Goal: Contribute content: Add original content to the website for others to see

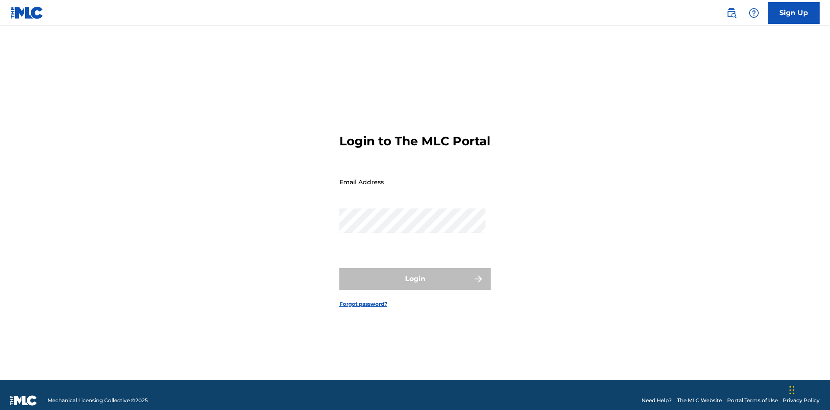
scroll to position [11, 0]
click at [412, 178] on input "Email Address" at bounding box center [412, 181] width 146 height 25
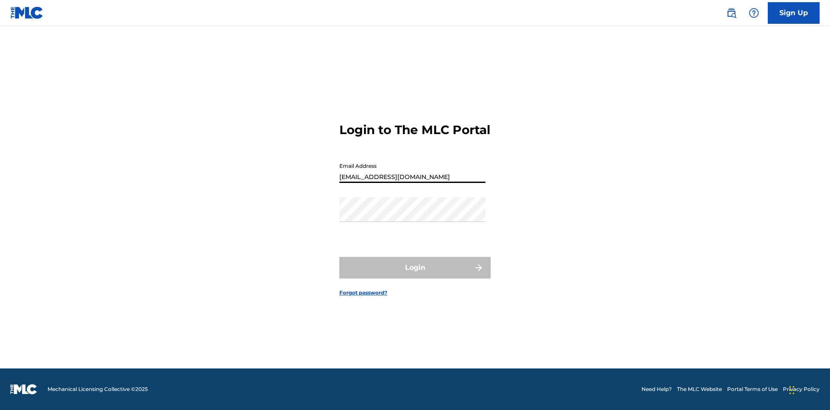
type input "[EMAIL_ADDRESS][DOMAIN_NAME]"
click at [415, 275] on button "Login" at bounding box center [414, 268] width 151 height 22
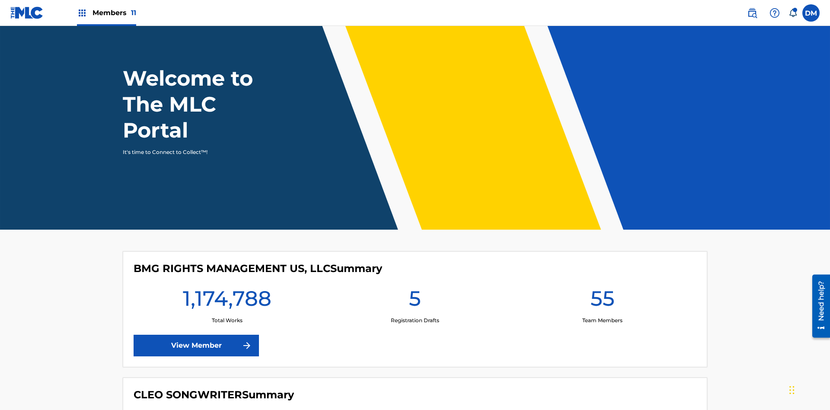
click at [106, 13] on span "Members 11" at bounding box center [114, 13] width 44 height 10
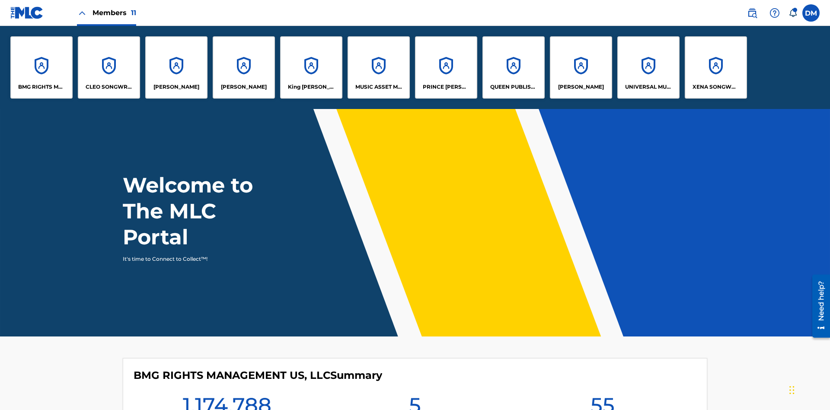
click at [648, 87] on p "UNIVERSAL MUSIC PUB GROUP" at bounding box center [648, 87] width 47 height 8
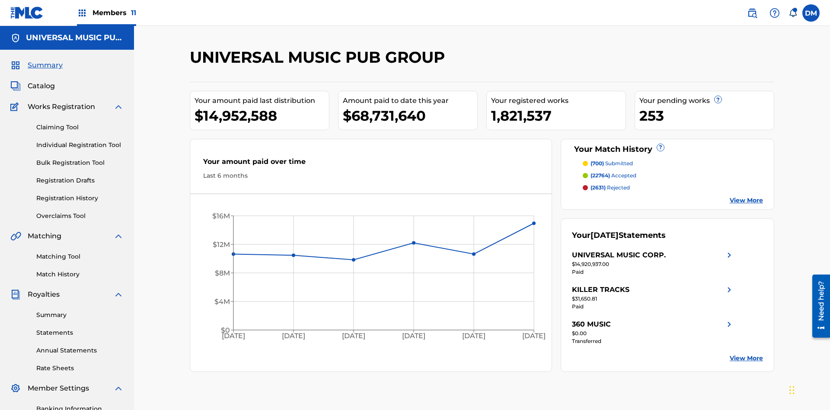
click at [80, 140] on link "Individual Registration Tool" at bounding box center [79, 144] width 87 height 9
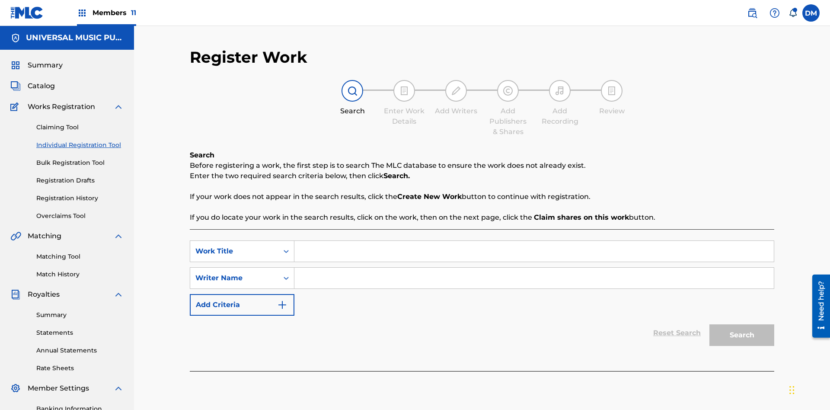
scroll to position [126, 0]
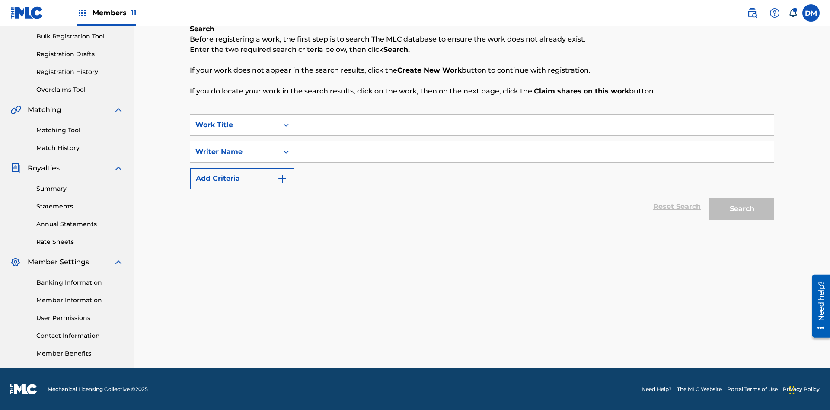
click at [534, 125] on input "Search Form" at bounding box center [533, 125] width 479 height 21
type input "Internal User Limitation Test Work"
click at [534, 152] on input "Search Form" at bounding box center [533, 151] width 479 height 21
type input "Test"
click at [742, 209] on button "Search" at bounding box center [741, 209] width 65 height 22
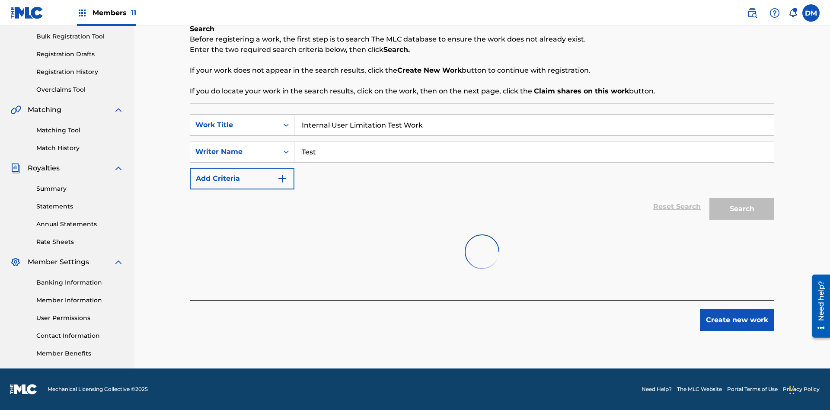
scroll to position [132, 0]
click at [737, 331] on button "Create new work" at bounding box center [737, 320] width 74 height 22
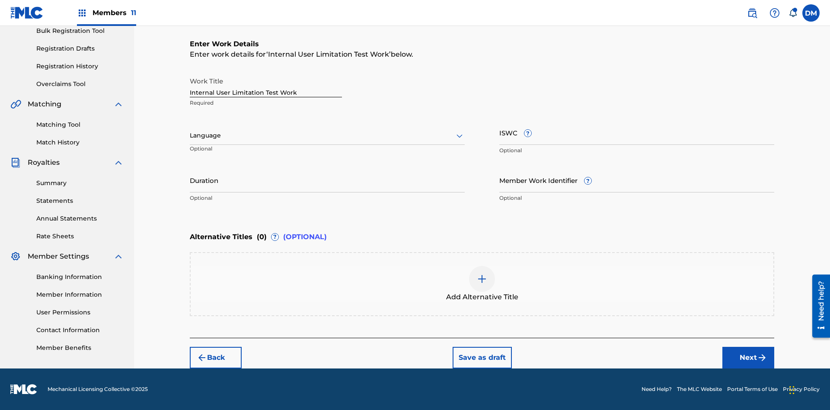
click at [266, 85] on input "Internal User Limitation Test Work" at bounding box center [266, 85] width 152 height 25
type input "Internal User Limitation Test Work"
click at [481, 357] on button "Save as draft" at bounding box center [481, 358] width 59 height 22
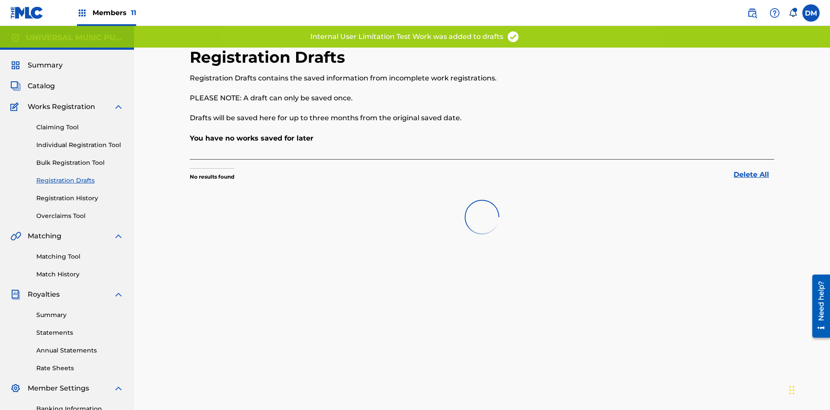
click at [811, 13] on label at bounding box center [810, 12] width 17 height 17
click at [811, 13] on input "DM Duke McTesterson duke.mctesterson@gmail.com Notification Preferences Profile…" at bounding box center [811, 13] width 0 height 0
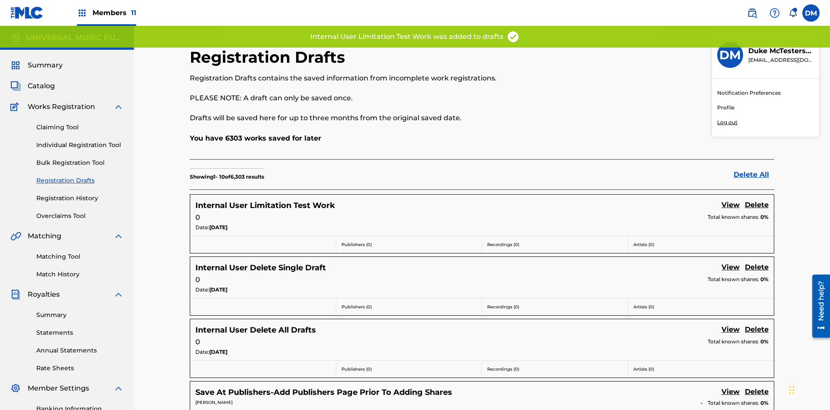
click at [727, 122] on p "Log out" at bounding box center [727, 122] width 20 height 8
click at [811, 13] on input "DM Duke McTesterson duke.mctesterson@gmail.com Notification Preferences Profile…" at bounding box center [811, 13] width 0 height 0
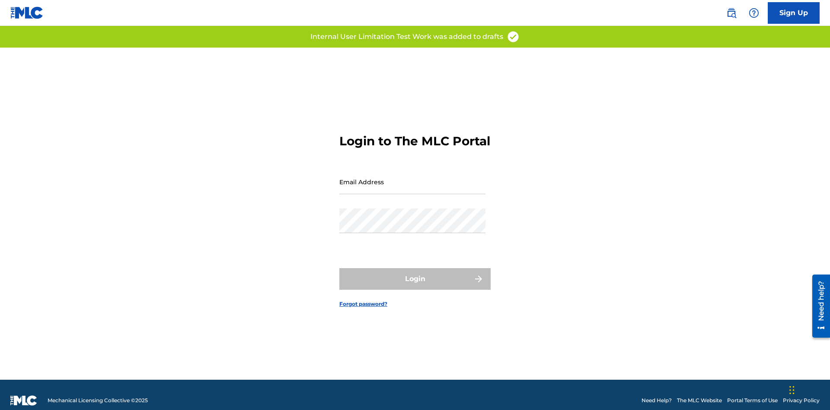
scroll to position [11, 0]
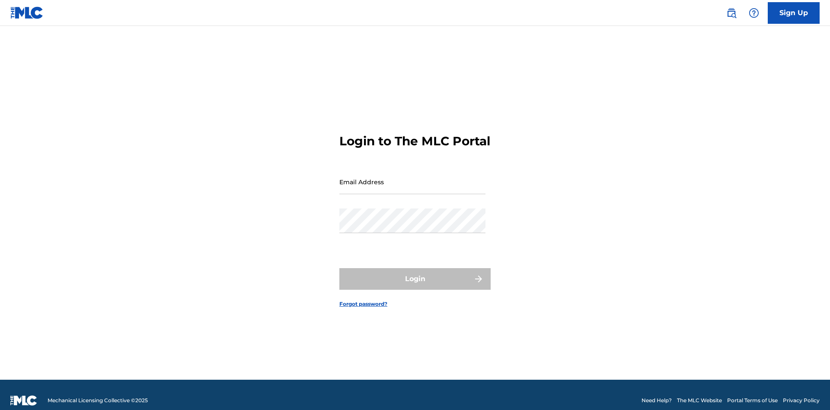
click at [412, 178] on input "Email Address" at bounding box center [412, 181] width 146 height 25
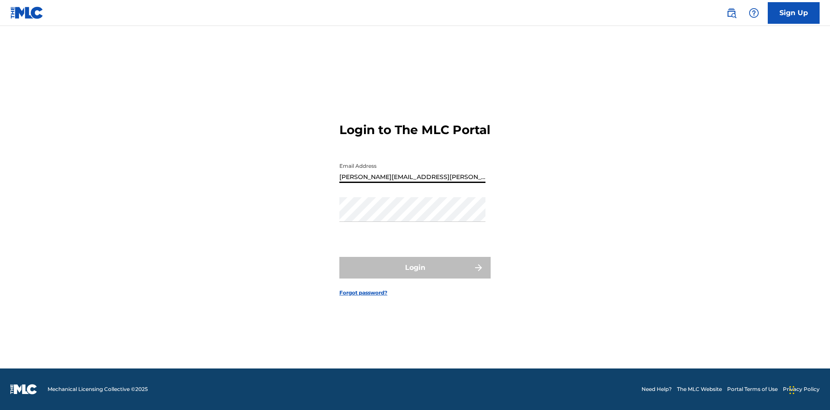
type input "Krystal.Ribble@themlc.com"
click at [415, 275] on button "Login" at bounding box center [414, 268] width 151 height 22
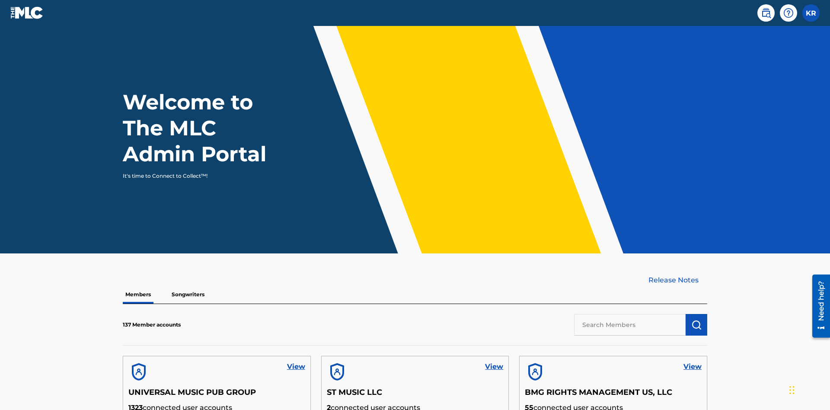
scroll to position [261, 0]
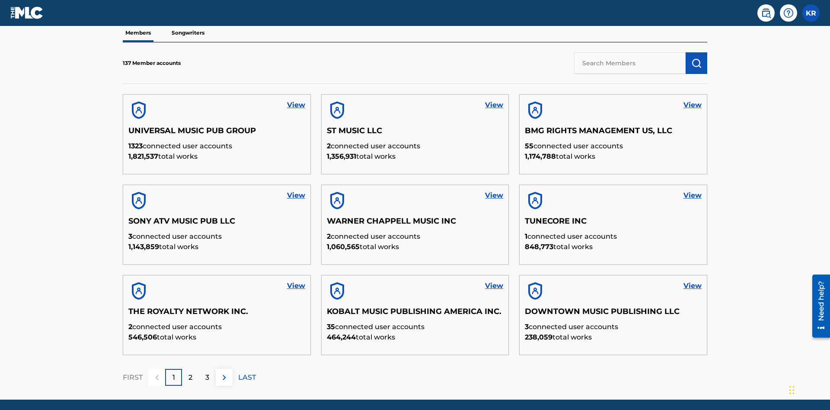
click at [630, 63] on input "text" at bounding box center [630, 63] width 112 height 22
type input "UNIVERSAL MUSIC PUB GROUP"
click at [696, 58] on img "submit" at bounding box center [696, 63] width 10 height 10
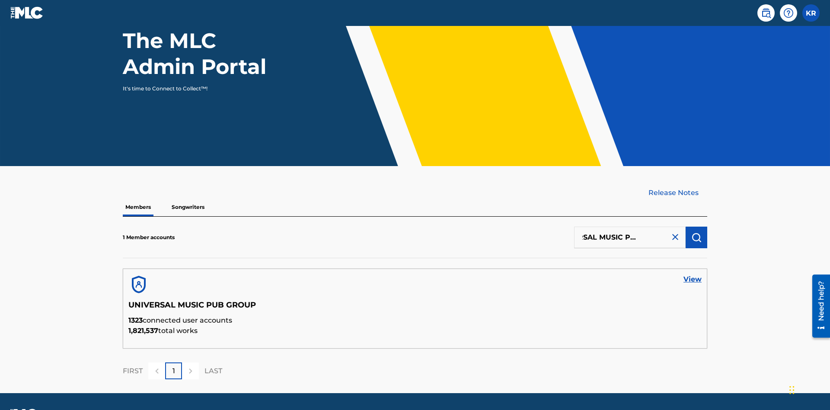
click at [692, 274] on link "View" at bounding box center [692, 279] width 18 height 10
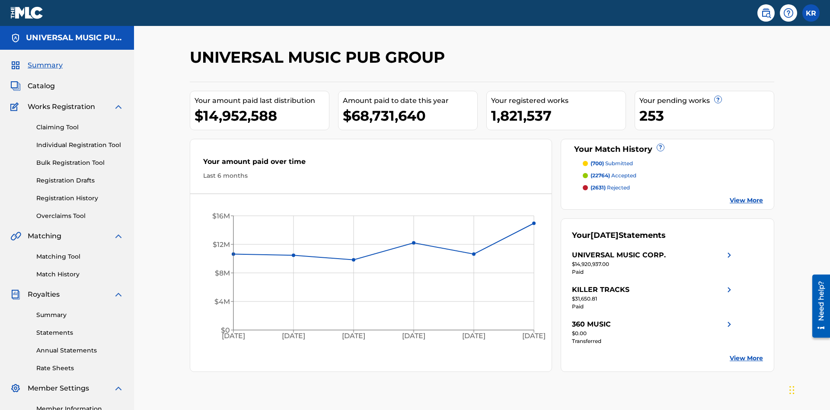
click at [80, 176] on link "Registration Drafts" at bounding box center [79, 180] width 87 height 9
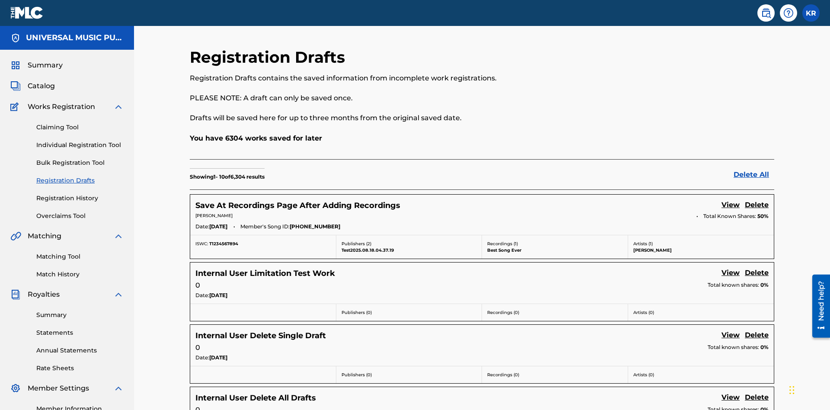
click at [730, 268] on link "View" at bounding box center [730, 274] width 18 height 12
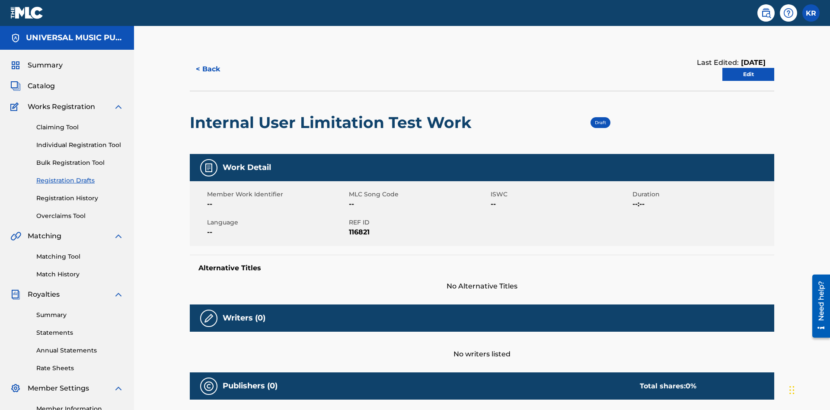
click at [748, 68] on link "Edit" at bounding box center [748, 74] width 52 height 13
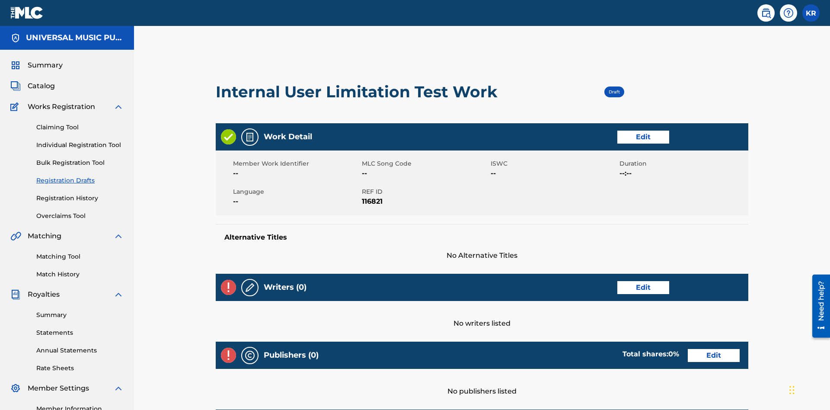
click at [617, 131] on link "Edit" at bounding box center [643, 137] width 52 height 13
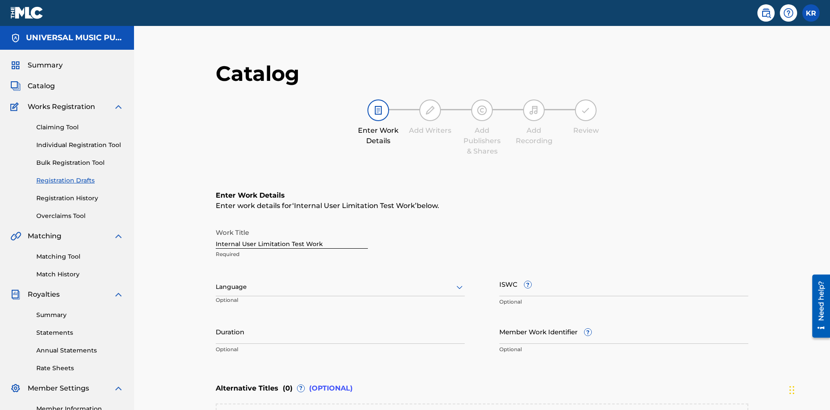
click at [216, 319] on input "Duration" at bounding box center [340, 331] width 249 height 25
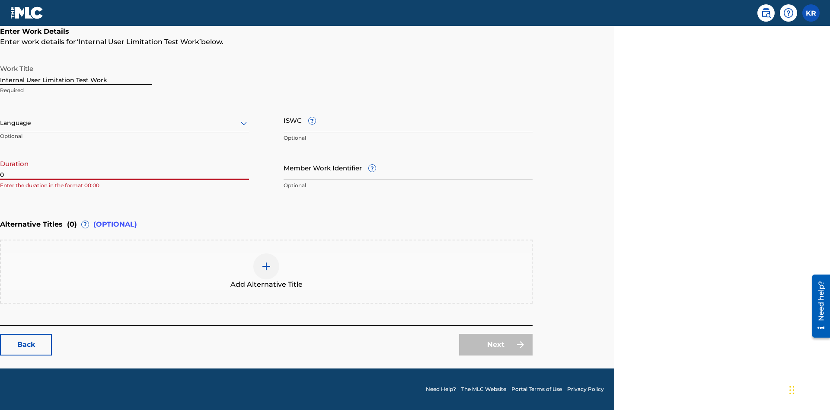
click at [124, 167] on input "0" at bounding box center [124, 167] width 249 height 25
type input "00:00"
click at [244, 123] on icon at bounding box center [244, 123] width 10 height 10
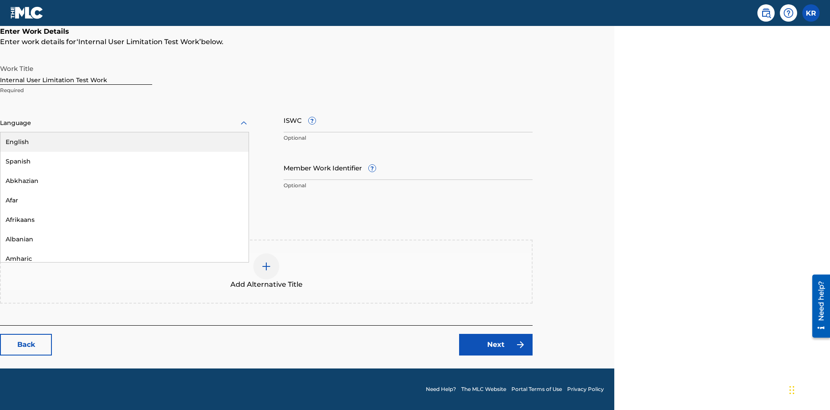
click at [124, 161] on div "Spanish" at bounding box center [124, 161] width 248 height 19
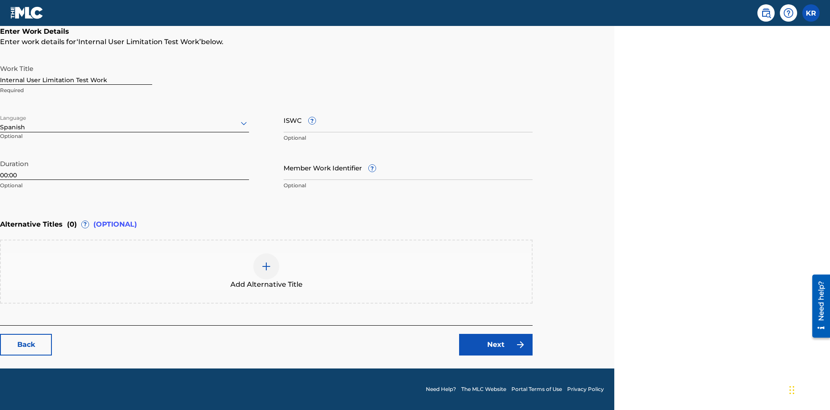
click at [408, 167] on input "Member Work Identifier ?" at bounding box center [408, 167] width 249 height 25
type input "2025.08.18.04"
click at [408, 120] on input "ISWC ?" at bounding box center [408, 120] width 249 height 25
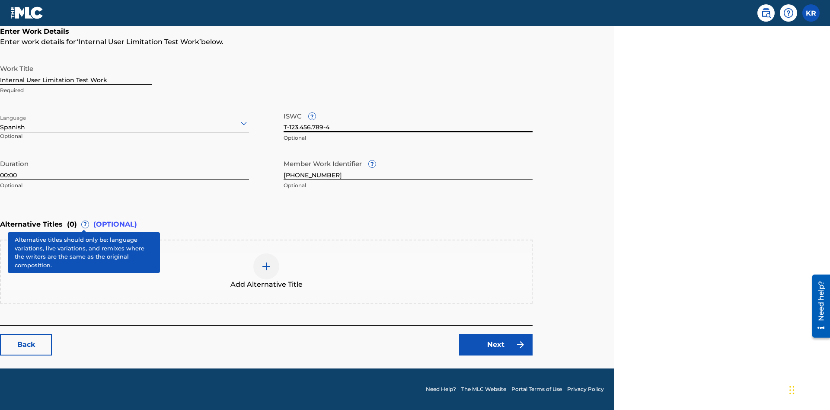
type input "T-123.456.789-4"
click at [266, 271] on img at bounding box center [266, 266] width 10 height 10
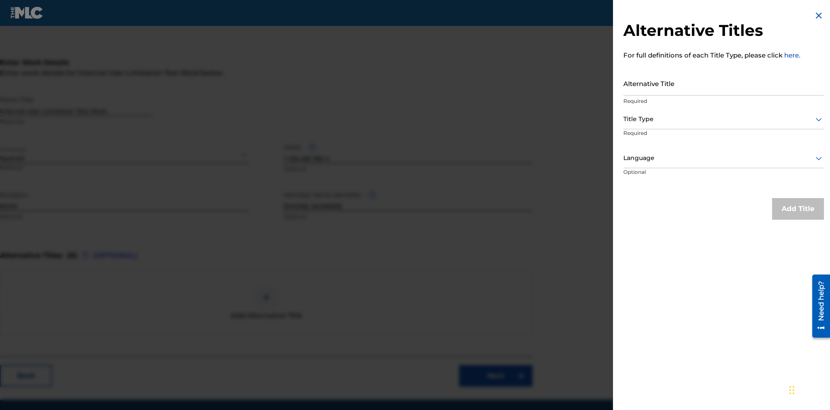
click at [723, 83] on input "Alternative Title" at bounding box center [723, 83] width 201 height 25
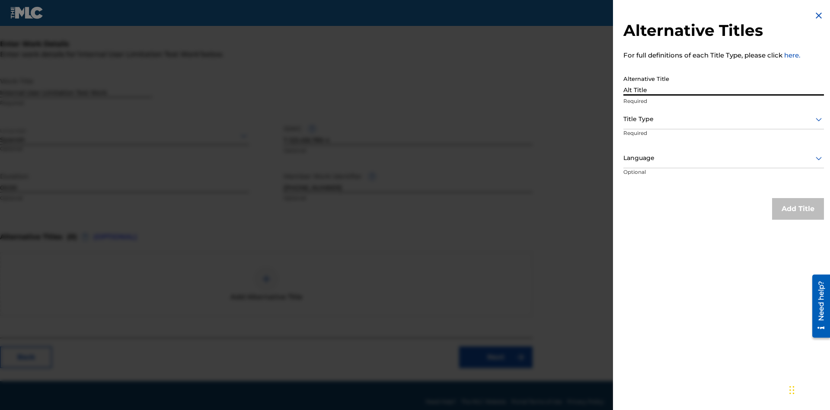
type input "Alt Title"
click at [723, 119] on div at bounding box center [723, 119] width 201 height 11
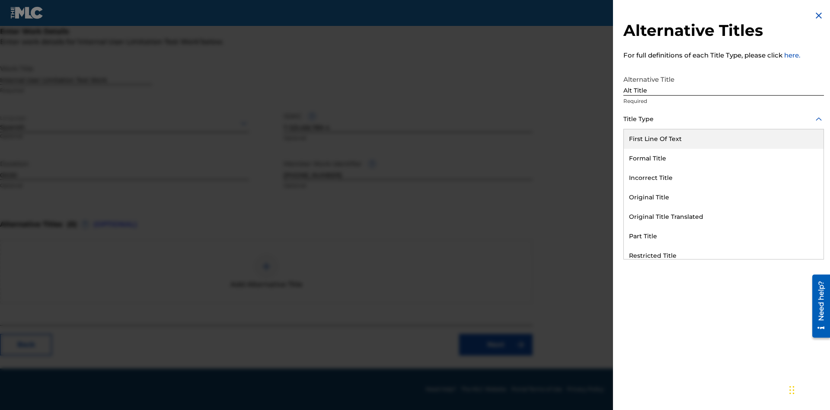
click at [723, 197] on div "Original Title" at bounding box center [724, 197] width 200 height 19
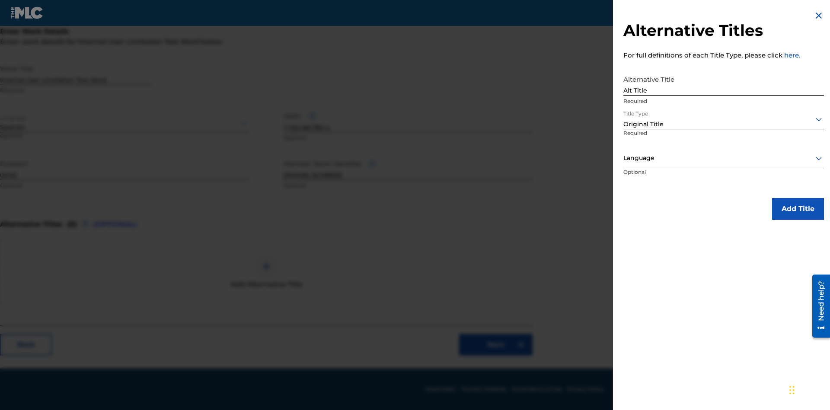
click at [723, 158] on div at bounding box center [723, 158] width 201 height 11
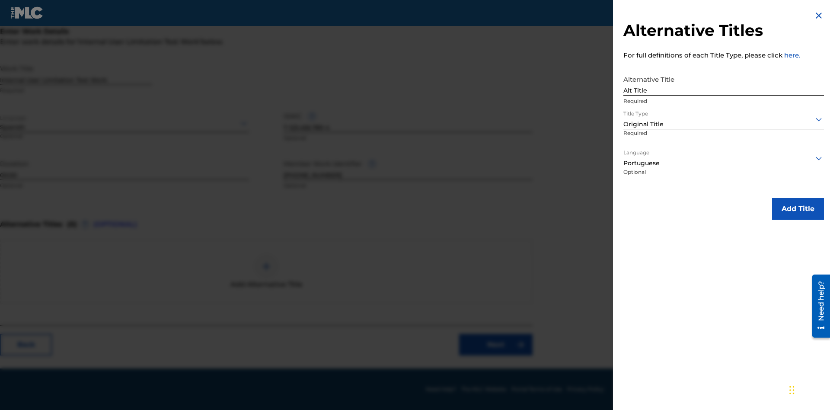
click at [798, 208] on button "Add Title" at bounding box center [798, 209] width 52 height 22
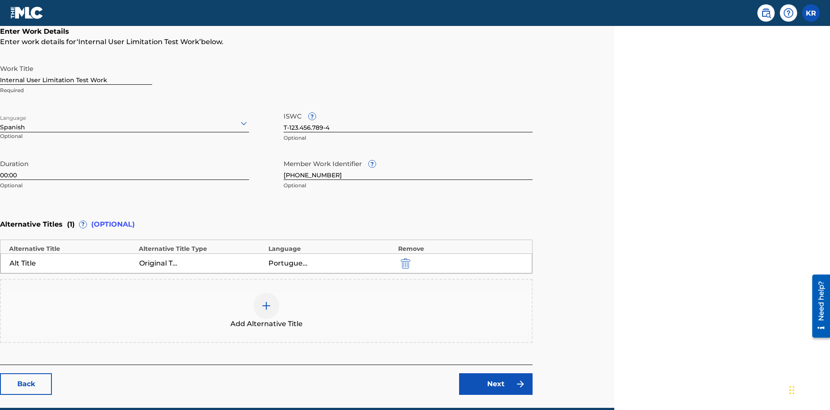
click at [266, 293] on div at bounding box center [266, 306] width 26 height 26
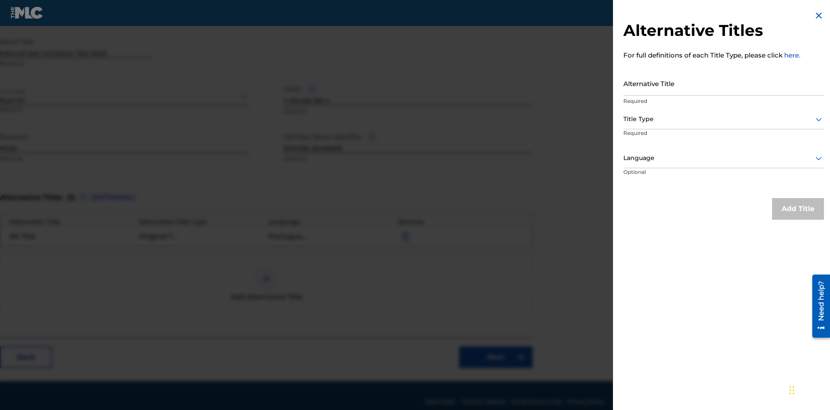
click at [723, 83] on input "Alternative Title" at bounding box center [723, 83] width 201 height 25
type input "New Title"
click at [723, 119] on div at bounding box center [723, 119] width 201 height 11
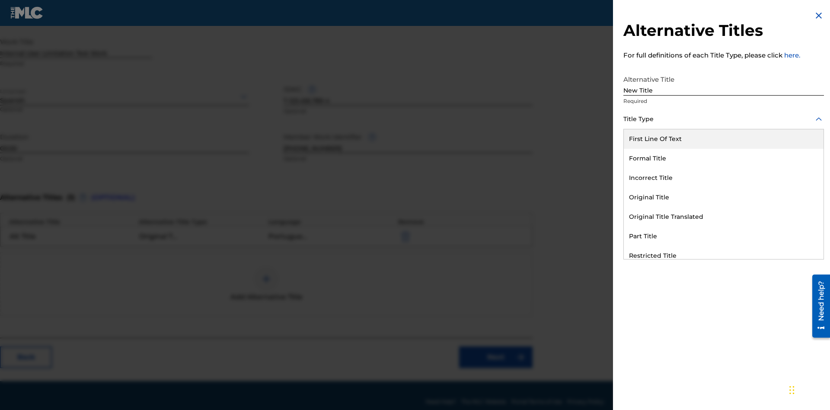
scroll to position [203, 216]
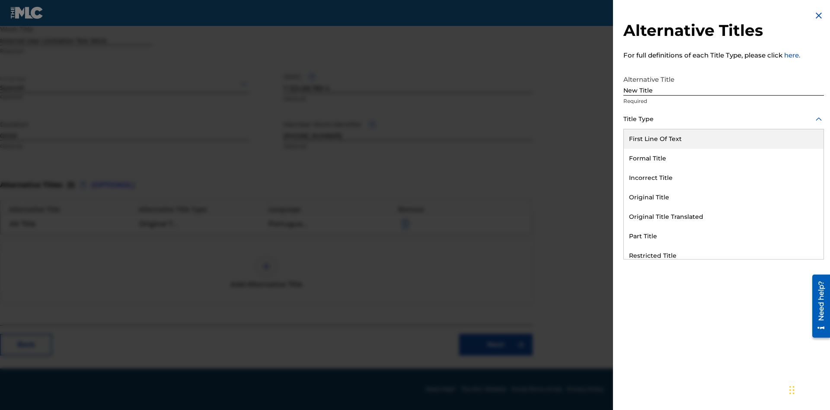
click at [723, 178] on div "Incorrect Title" at bounding box center [724, 177] width 200 height 19
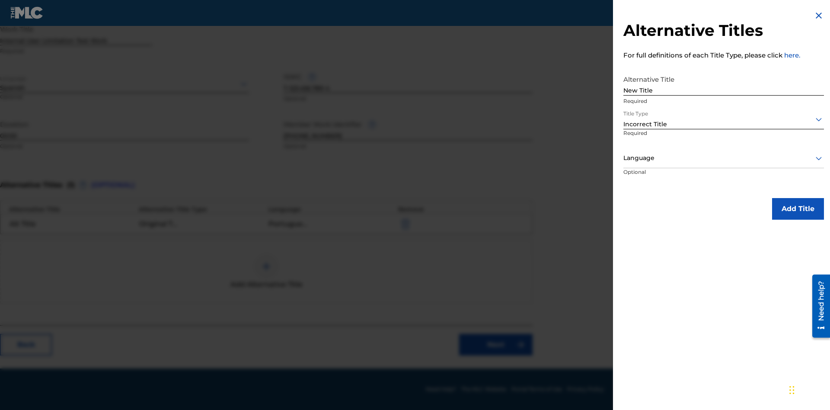
click at [723, 158] on div at bounding box center [723, 158] width 201 height 11
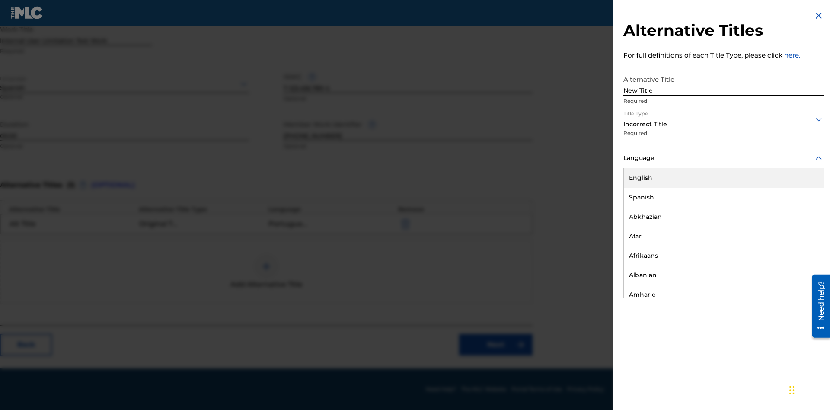
click at [723, 178] on div "English" at bounding box center [724, 177] width 200 height 19
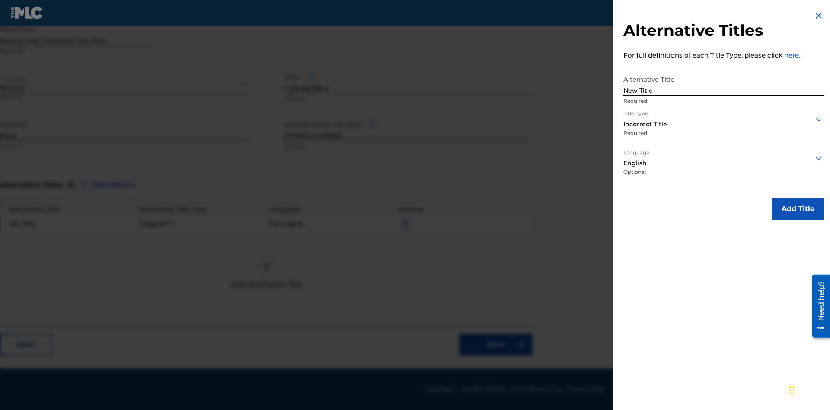
click at [798, 208] on button "Add Title" at bounding box center [798, 209] width 52 height 22
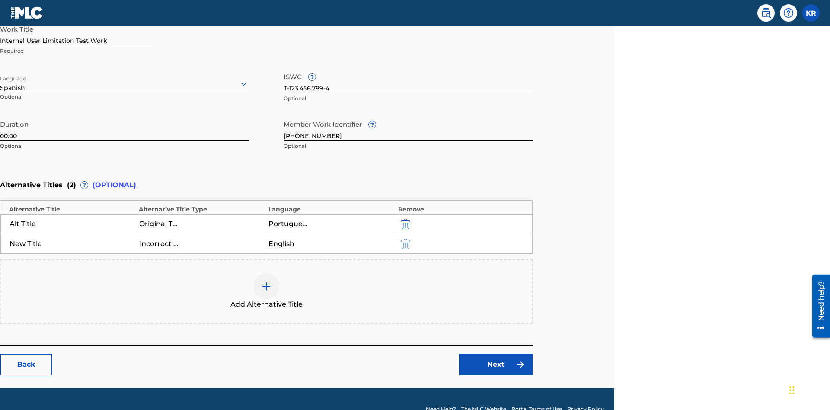
click at [404, 239] on img "submit" at bounding box center [406, 244] width 10 height 10
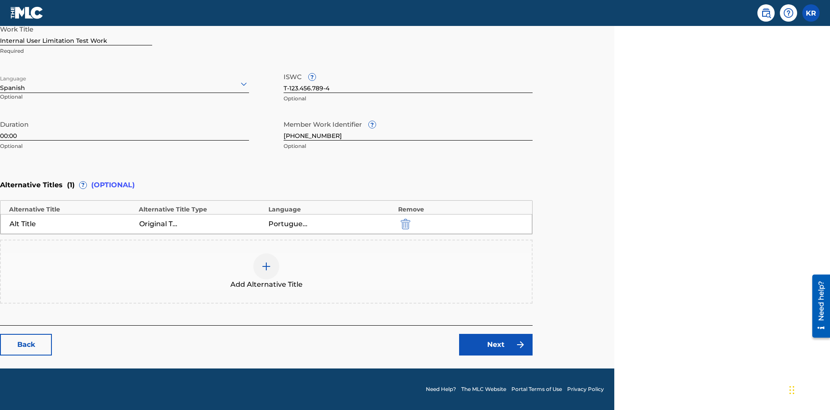
click at [266, 271] on div at bounding box center [266, 266] width 26 height 26
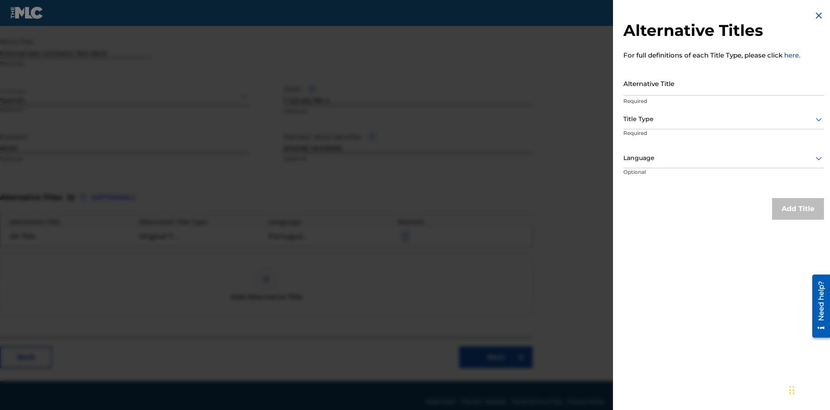
click at [723, 83] on input "Alternative Title" at bounding box center [723, 83] width 201 height 25
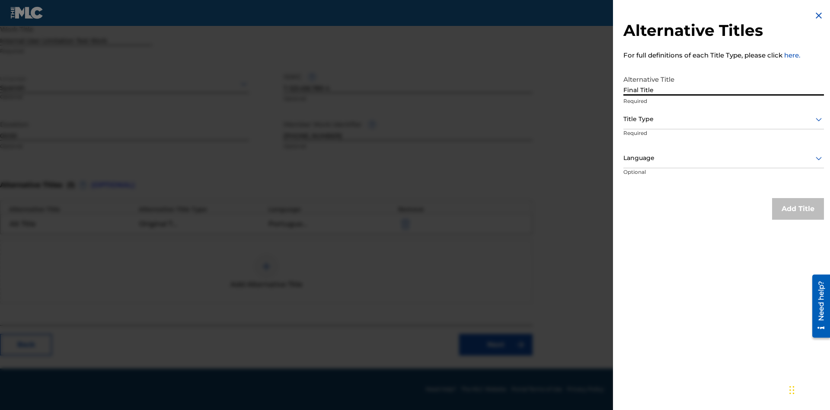
type input "Final Title"
click at [723, 119] on div at bounding box center [723, 119] width 201 height 11
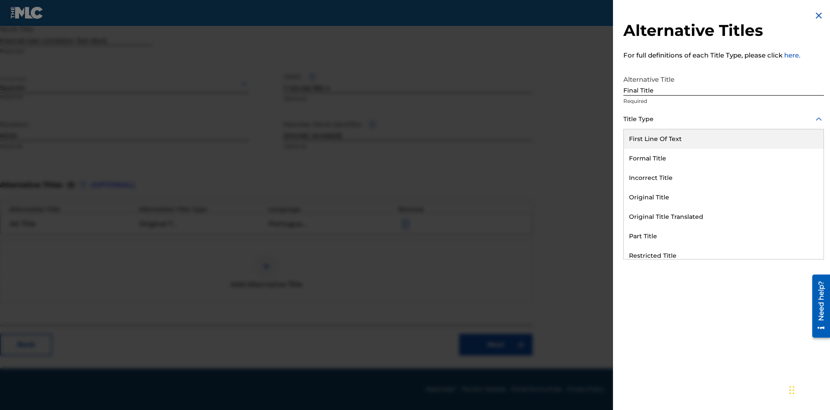
click at [723, 236] on div "Part Title" at bounding box center [724, 235] width 200 height 19
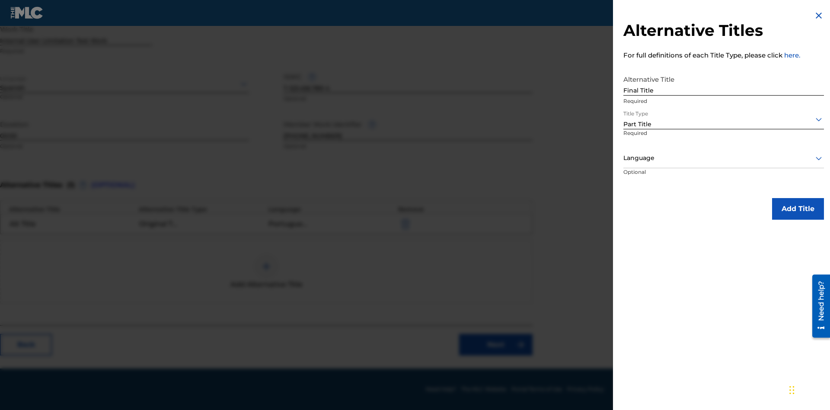
click at [723, 158] on div at bounding box center [723, 158] width 201 height 11
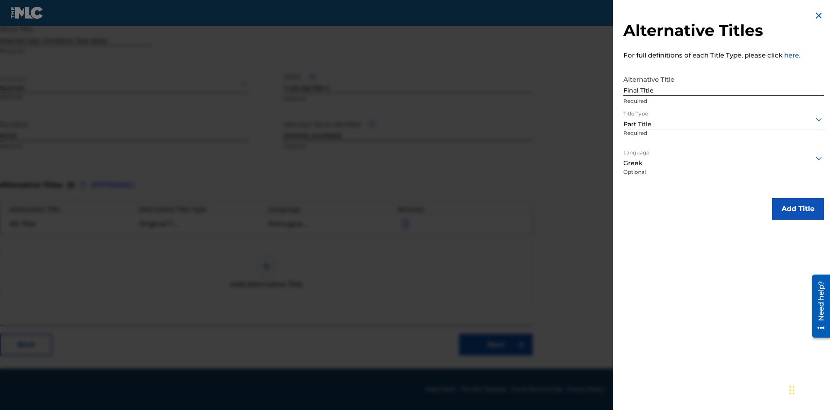
click at [798, 208] on button "Add Title" at bounding box center [798, 209] width 52 height 22
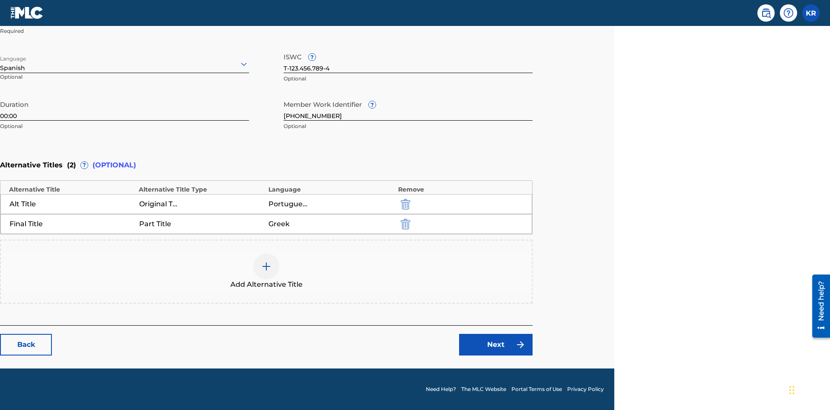
click at [496, 344] on link "Next" at bounding box center [495, 345] width 73 height 22
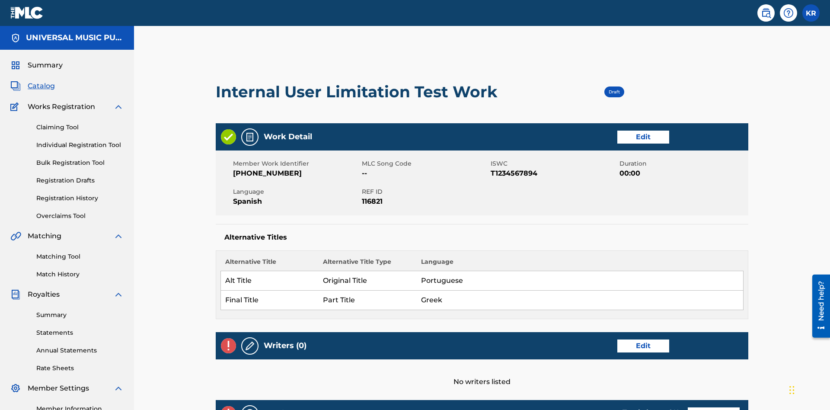
click at [617, 339] on link "Edit" at bounding box center [643, 345] width 52 height 13
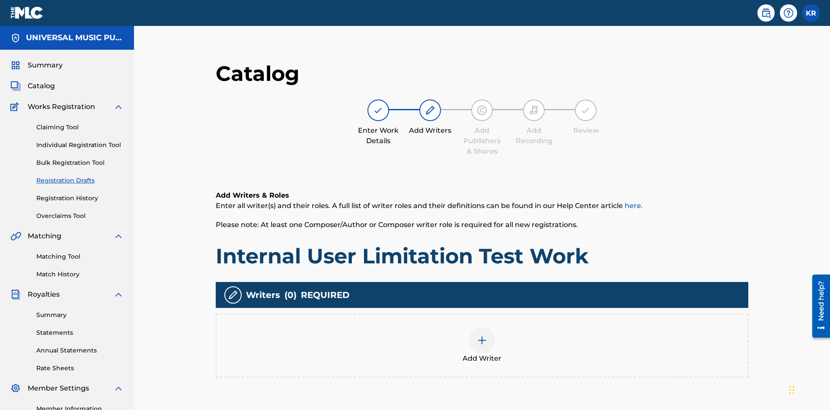
click at [477, 335] on img at bounding box center [482, 340] width 10 height 10
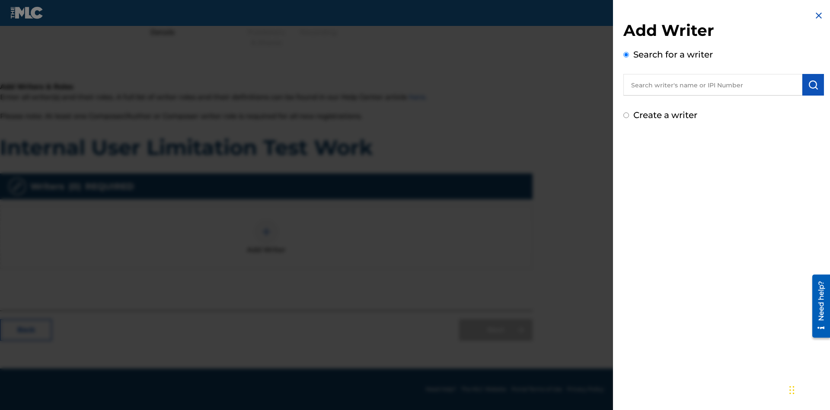
click at [713, 85] on input "text" at bounding box center [712, 85] width 179 height 22
type input "MARK STEVEN BERKOWITZ"
click at [813, 85] on img "submit" at bounding box center [813, 85] width 10 height 10
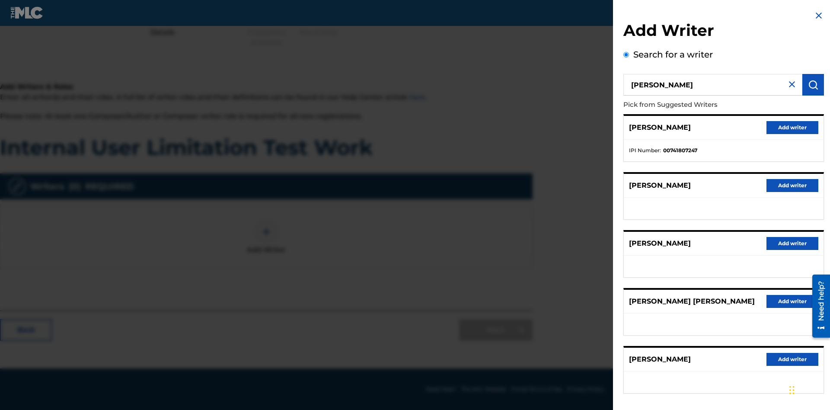
click at [792, 127] on button "Add writer" at bounding box center [792, 127] width 52 height 13
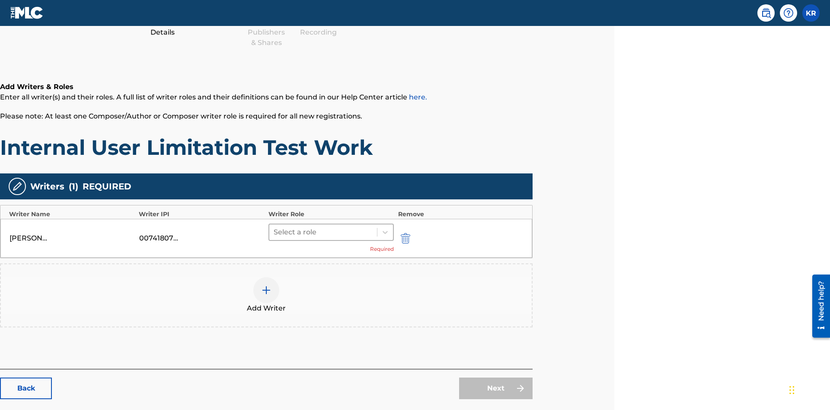
click at [274, 227] on input "text" at bounding box center [275, 232] width 2 height 10
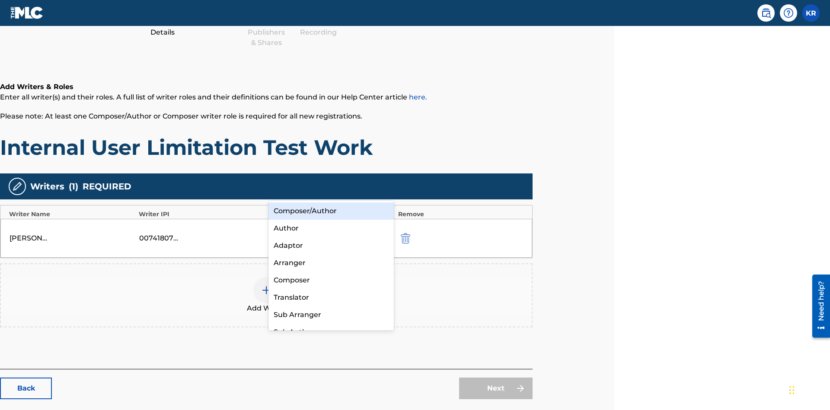
scroll to position [152, 216]
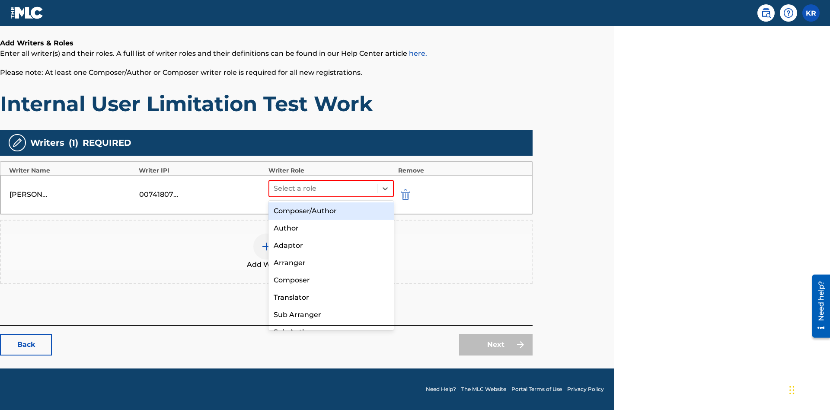
click at [331, 280] on div "Composer" at bounding box center [330, 279] width 125 height 17
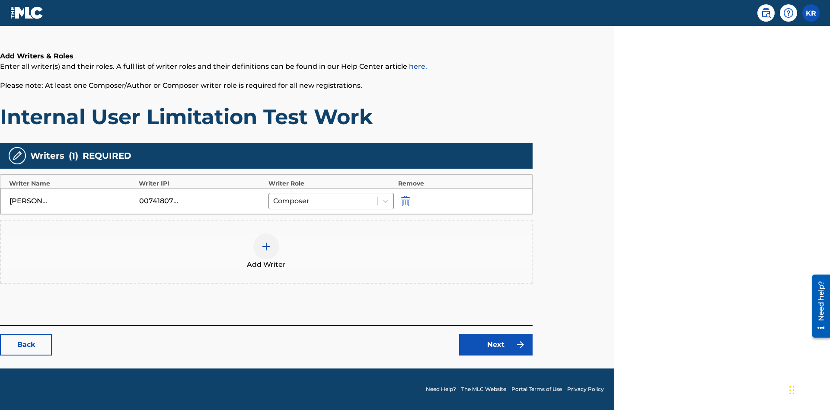
click at [496, 344] on link "Next" at bounding box center [495, 345] width 73 height 22
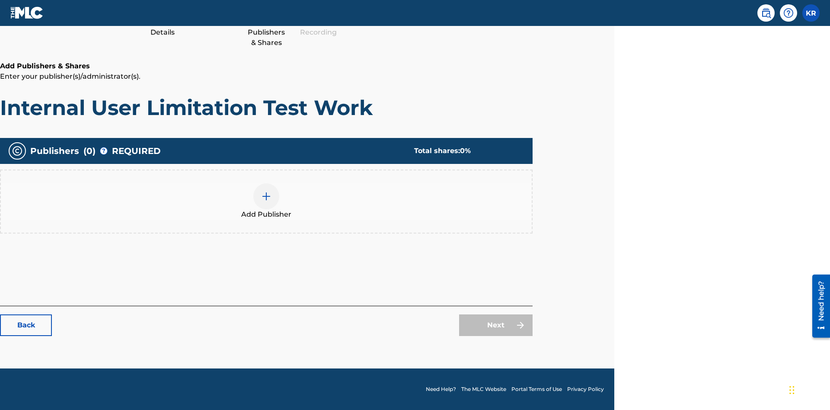
click at [266, 196] on img at bounding box center [266, 196] width 10 height 10
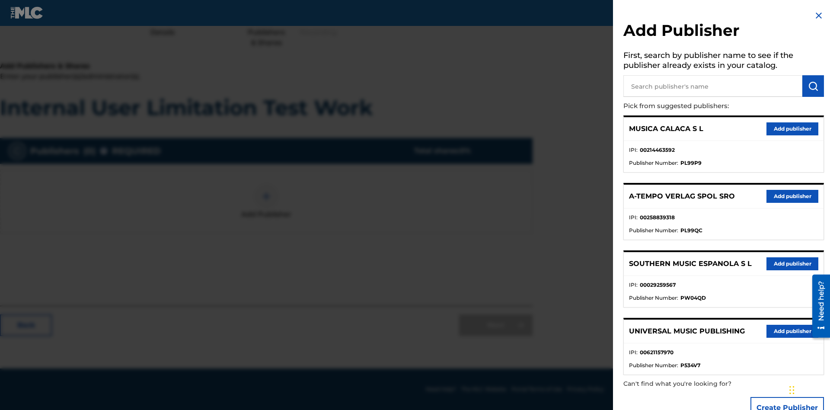
click at [713, 86] on input "text" at bounding box center [712, 86] width 179 height 22
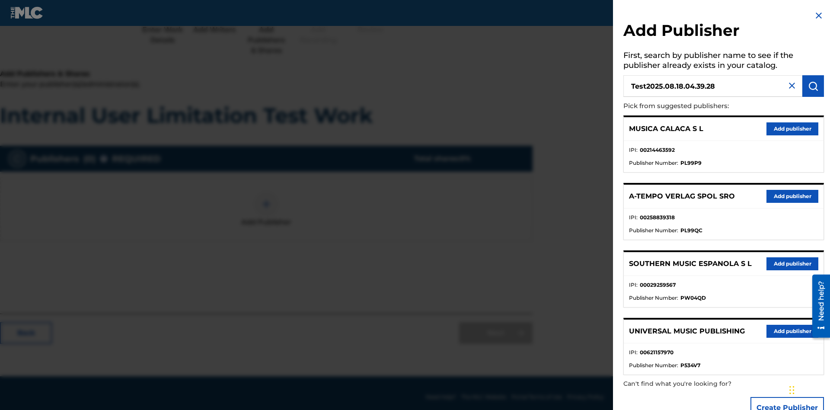
type input "Test2025.08.18.04.39.28"
click at [813, 86] on img "submit" at bounding box center [813, 86] width 10 height 10
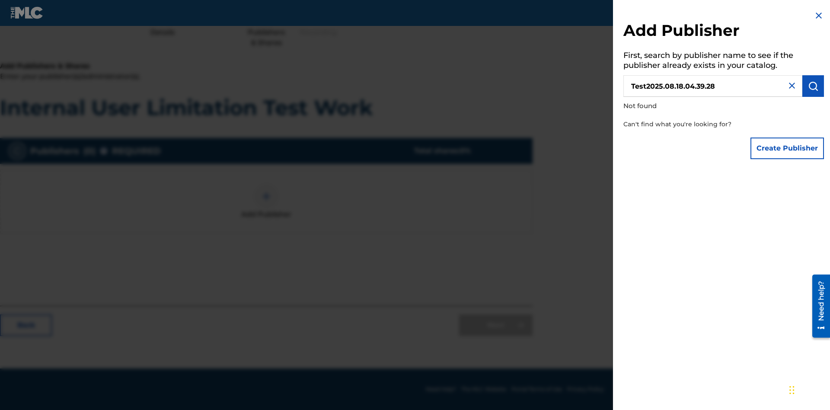
click at [787, 148] on button "Create Publisher" at bounding box center [786, 148] width 73 height 22
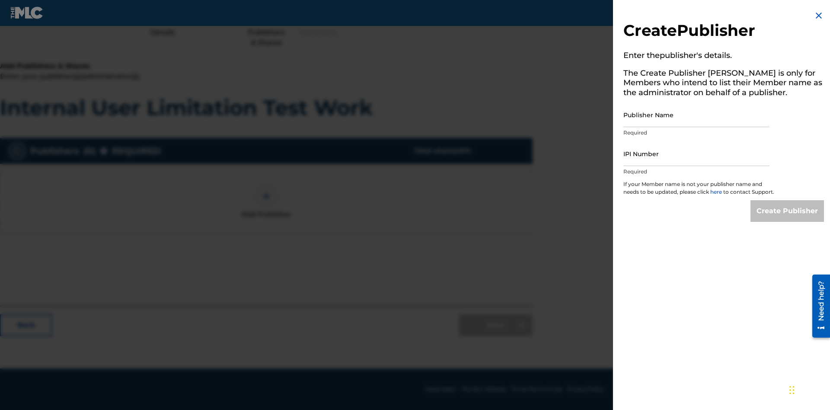
click at [696, 115] on input "Publisher Name" at bounding box center [696, 114] width 146 height 25
type input "Test2025.08.18.04.39.32"
click at [696, 153] on input "IPI Number" at bounding box center [696, 153] width 146 height 25
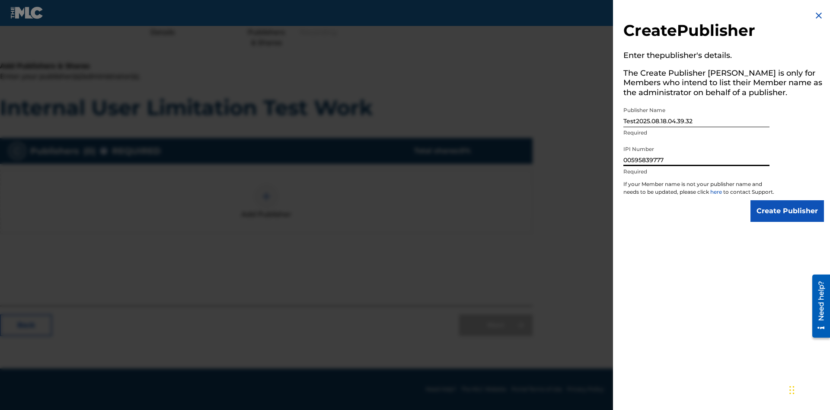
click at [787, 219] on input "Create Publisher" at bounding box center [786, 211] width 73 height 22
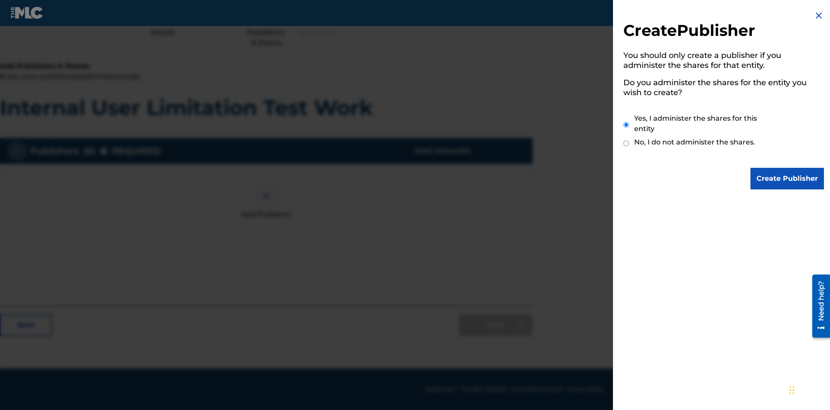
click at [626, 124] on input "Yes, I administer the shares for this entity" at bounding box center [626, 124] width 6 height 19
click at [787, 178] on input "Create Publisher" at bounding box center [786, 179] width 73 height 22
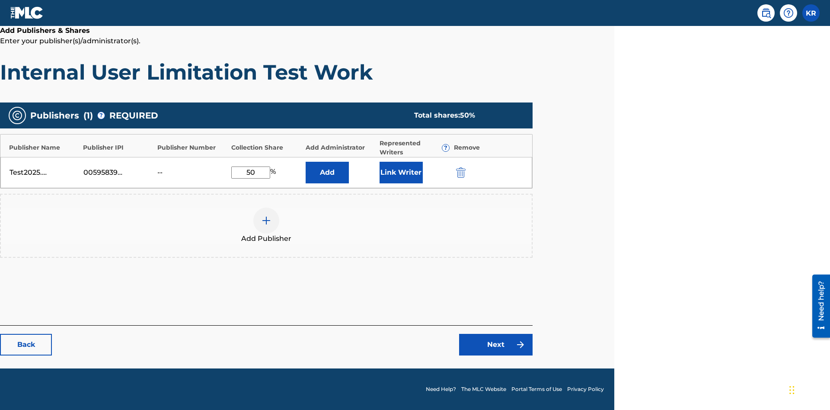
type input "50"
click at [401, 172] on button "Link Writer" at bounding box center [400, 173] width 43 height 22
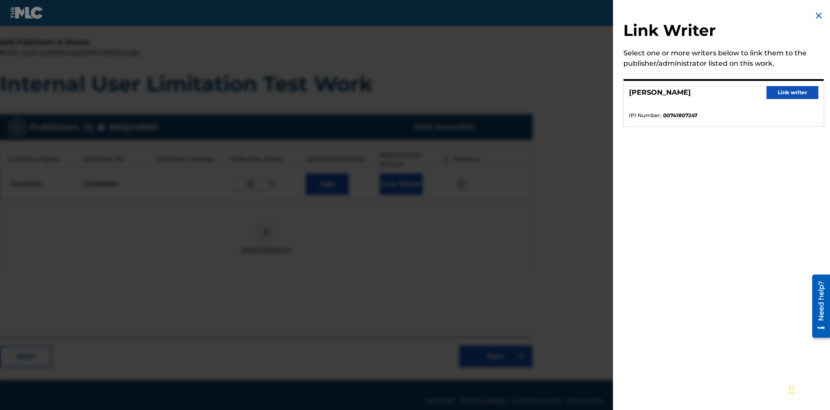
click at [792, 92] on button "Link writer" at bounding box center [792, 92] width 52 height 13
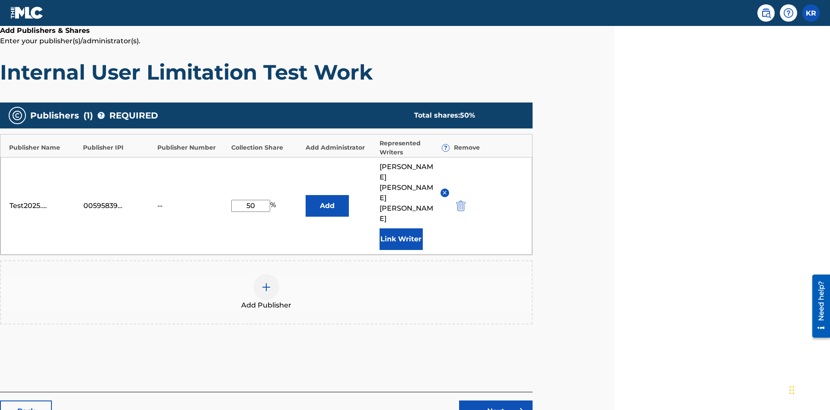
click at [401, 228] on button "Link Writer" at bounding box center [400, 239] width 43 height 22
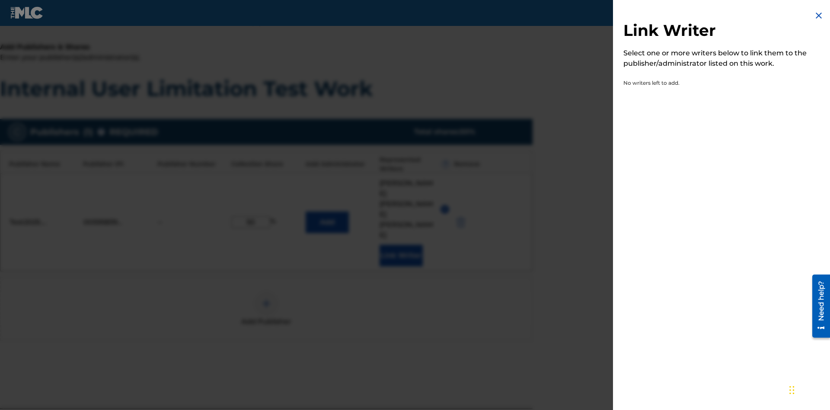
click at [819, 16] on img at bounding box center [818, 15] width 10 height 10
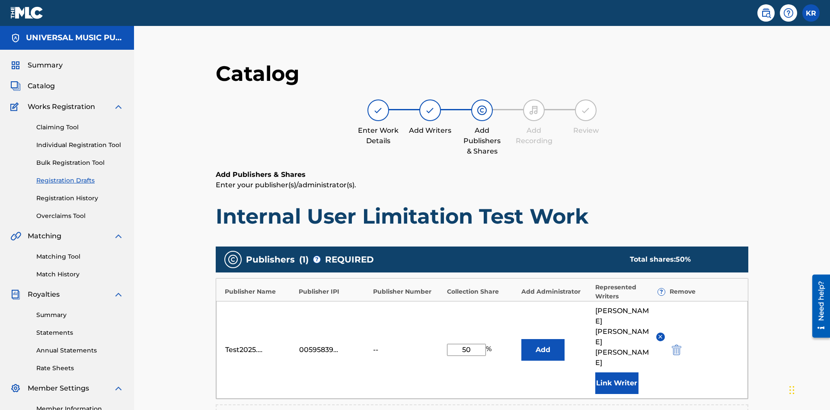
click at [521, 339] on button "Add" at bounding box center [542, 350] width 43 height 22
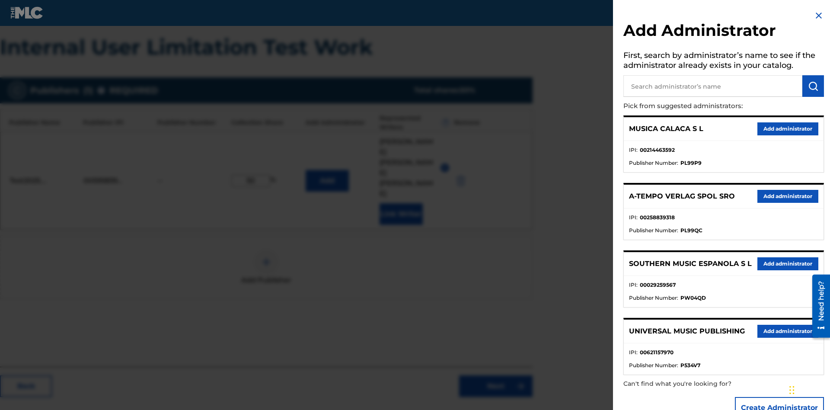
click at [713, 86] on input "text" at bounding box center [712, 86] width 179 height 22
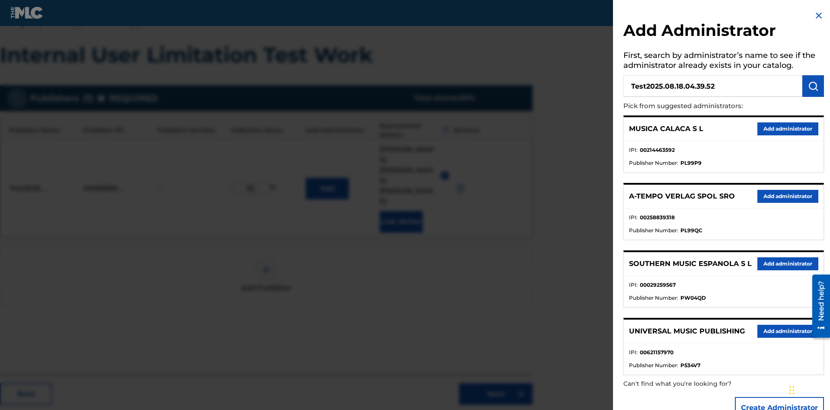
type input "Test2025.08.18.04.39.52"
click at [813, 86] on img "submit" at bounding box center [813, 86] width 10 height 10
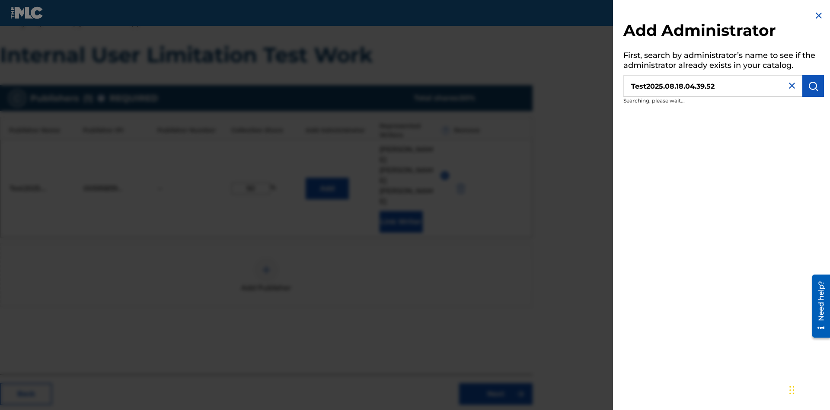
scroll to position [169, 216]
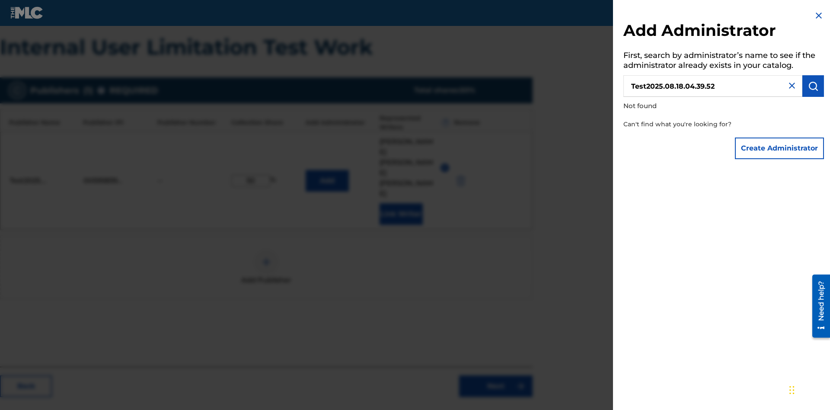
click at [780, 148] on button "Create Administrator" at bounding box center [779, 148] width 89 height 22
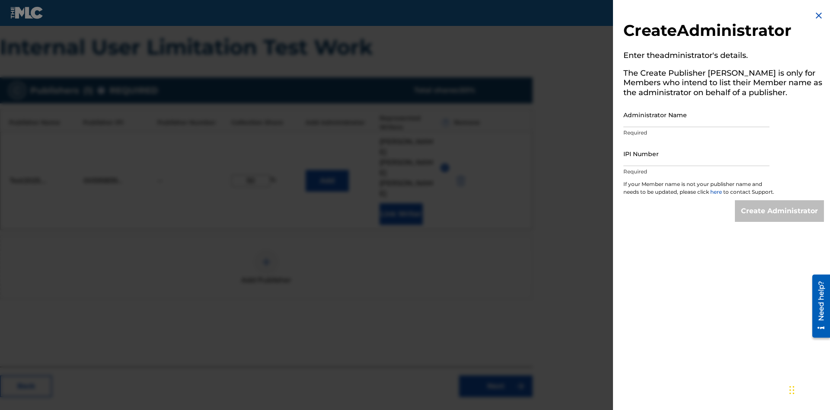
click at [696, 115] on input "Administrator Name" at bounding box center [696, 114] width 146 height 25
type input "Test2025.08.18.04.39.56"
click at [696, 153] on input "IPI Number" at bounding box center [696, 153] width 146 height 25
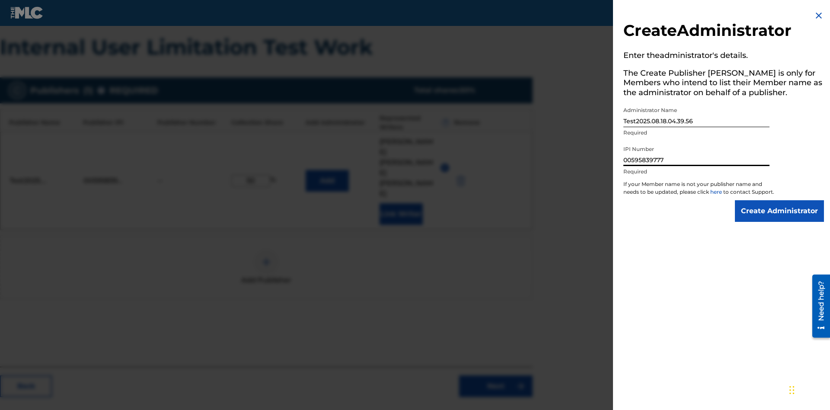
type input "00595839777"
click at [780, 219] on input "Create Administrator" at bounding box center [779, 211] width 89 height 22
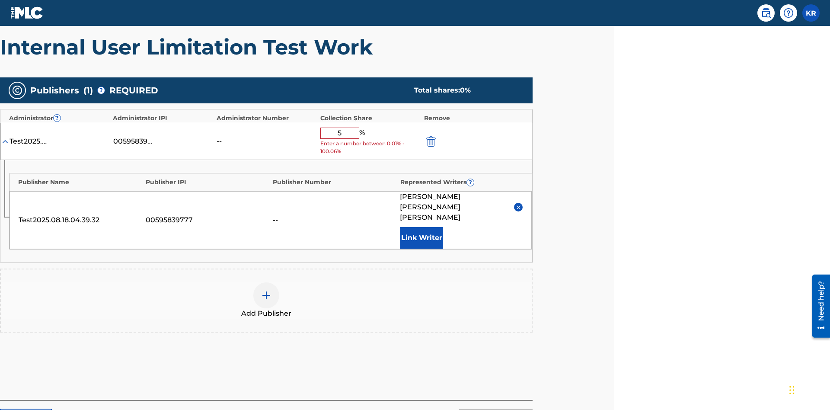
type input "50"
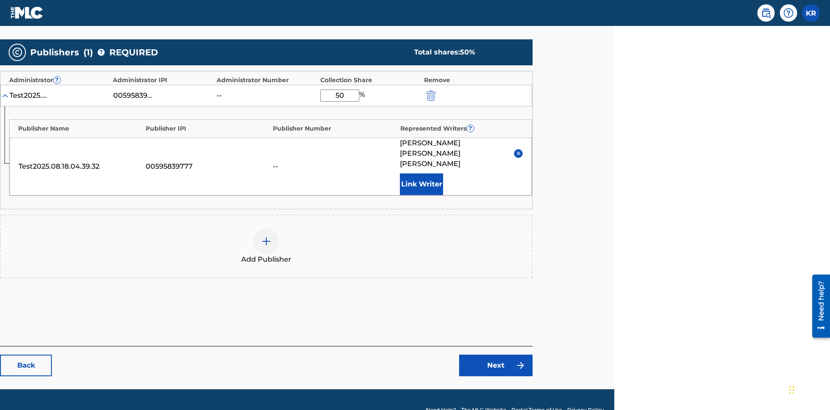
click at [496, 354] on link "Next" at bounding box center [495, 365] width 73 height 22
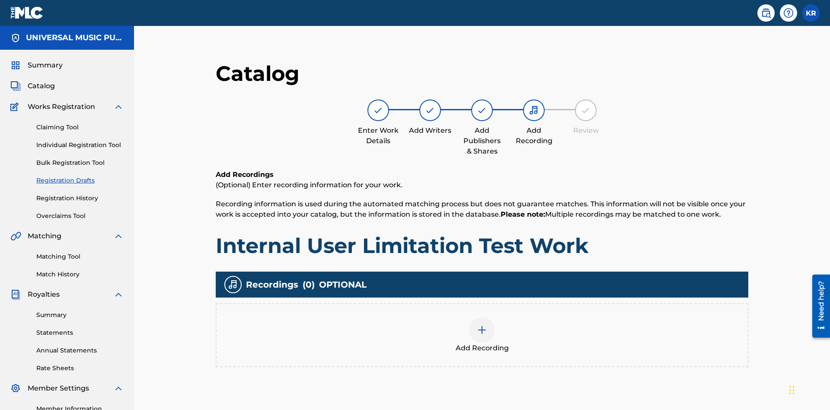
click at [477, 325] on img at bounding box center [482, 330] width 10 height 10
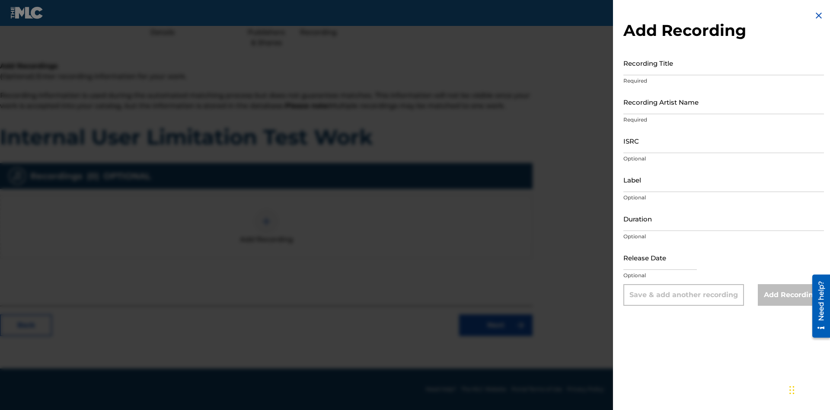
click at [723, 63] on input "Recording Title" at bounding box center [723, 63] width 201 height 25
type input "Best Song Ever"
click at [723, 102] on input "Recording Artist Name" at bounding box center [723, 101] width 201 height 25
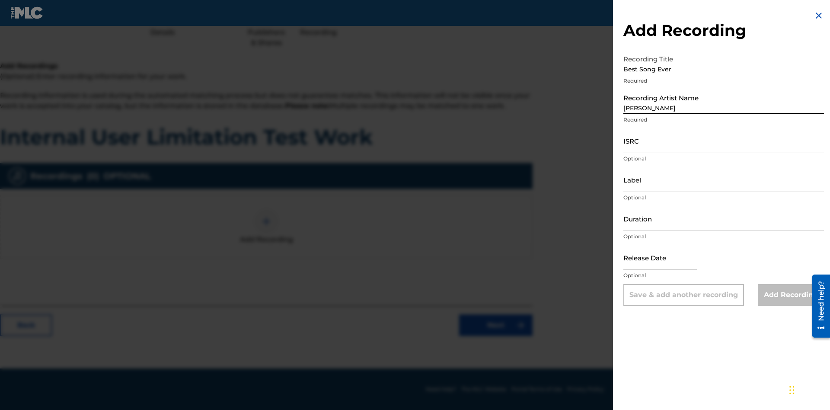
type input "Joe Lewis"
click at [723, 140] on input "ISRC" at bounding box center [723, 140] width 201 height 25
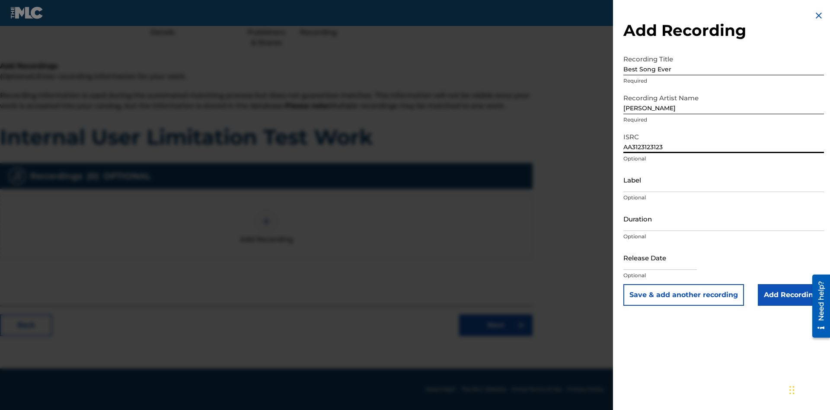
type input "AA3123123123"
click at [723, 179] on input "Label" at bounding box center [723, 179] width 201 height 25
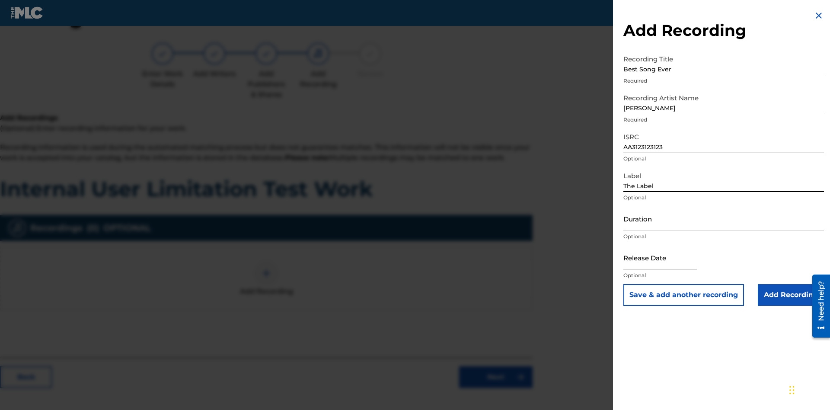
type input "The Label"
click at [723, 218] on input "Duration" at bounding box center [723, 218] width 201 height 25
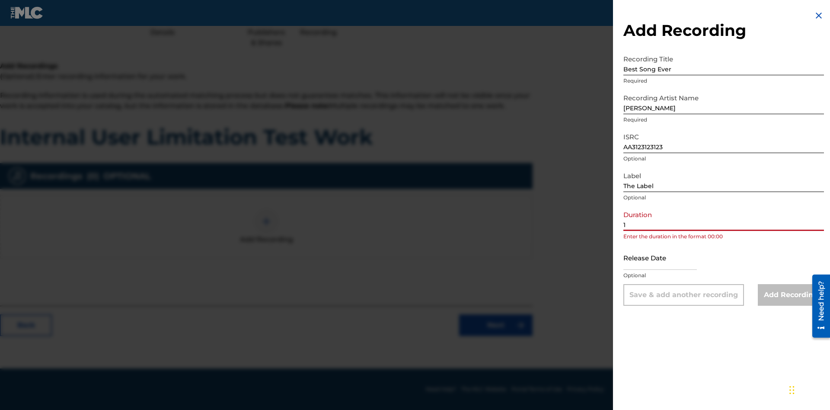
click at [723, 218] on input "1" at bounding box center [723, 218] width 201 height 25
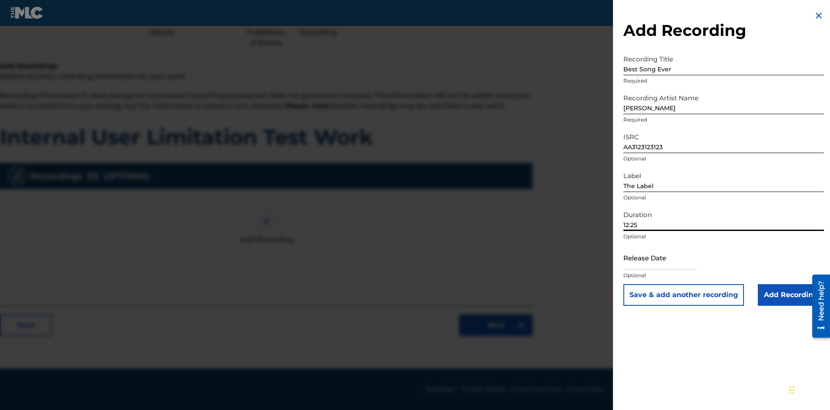
type input "12:25"
click at [667, 258] on input "text" at bounding box center [659, 257] width 73 height 25
select select "7"
select select "2025"
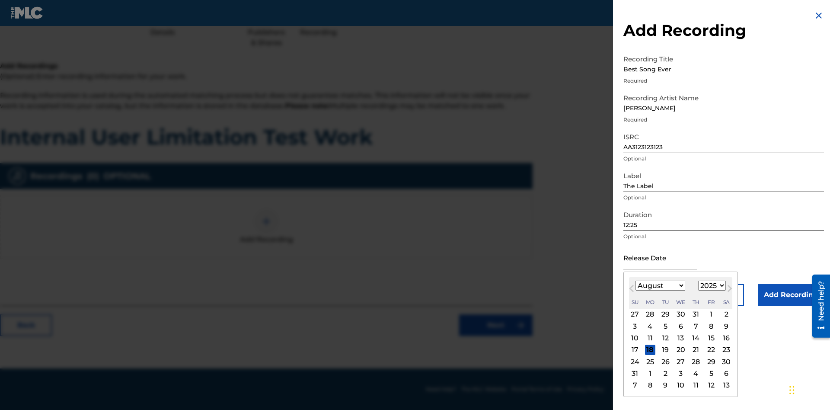
click at [660, 286] on select "January February March April May June July August September October November De…" at bounding box center [660, 285] width 50 height 10
select select "3"
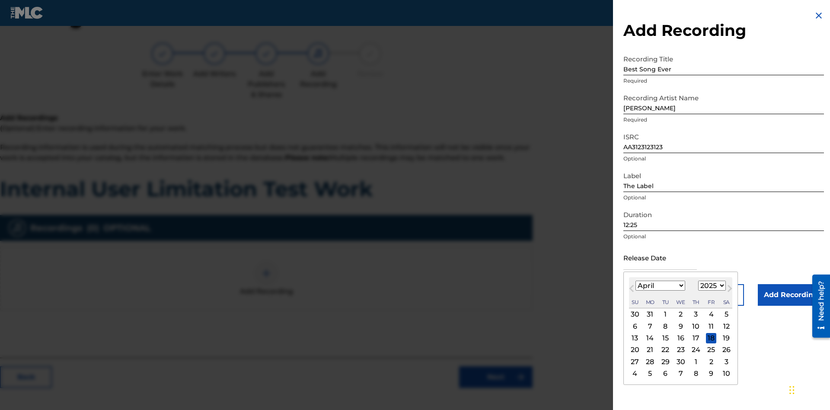
click at [711, 286] on select "1900 1901 1902 1903 1904 1905 1906 1907 1908 1909 1910 1911 1912 1913 1914 1915…" at bounding box center [712, 285] width 28 height 10
select select "2021"
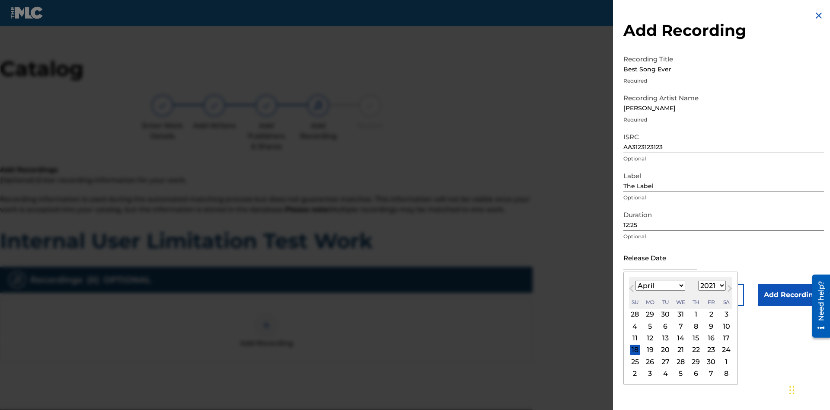
click at [711, 286] on select "1900 1901 1902 1903 1904 1905 1906 1907 1908 1909 1910 1911 1912 1913 1914 1915…" at bounding box center [712, 285] width 28 height 10
click at [695, 314] on div "1" at bounding box center [696, 314] width 10 height 10
type input "April 1 2021"
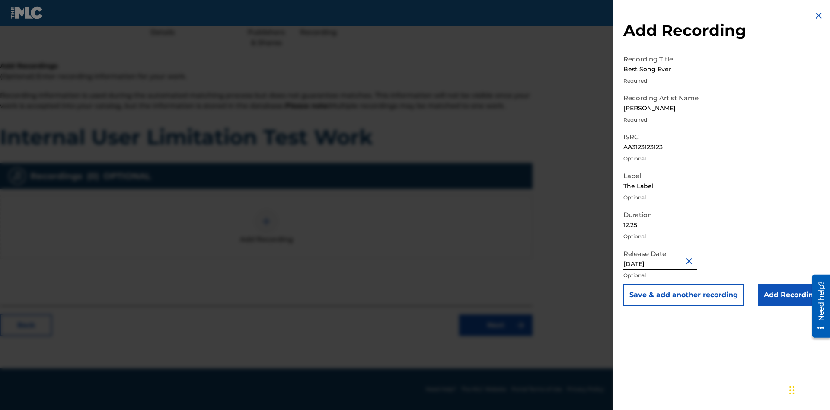
click at [790, 295] on input "Add Recording" at bounding box center [791, 295] width 66 height 22
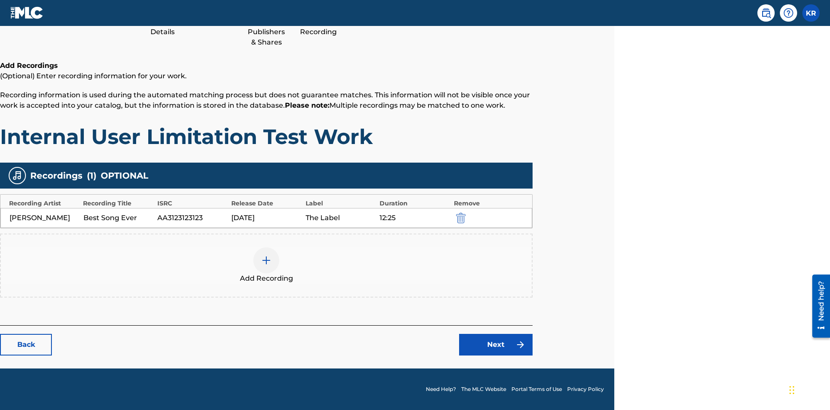
click at [496, 344] on link "Next" at bounding box center [495, 345] width 73 height 22
